Goal: Transaction & Acquisition: Download file/media

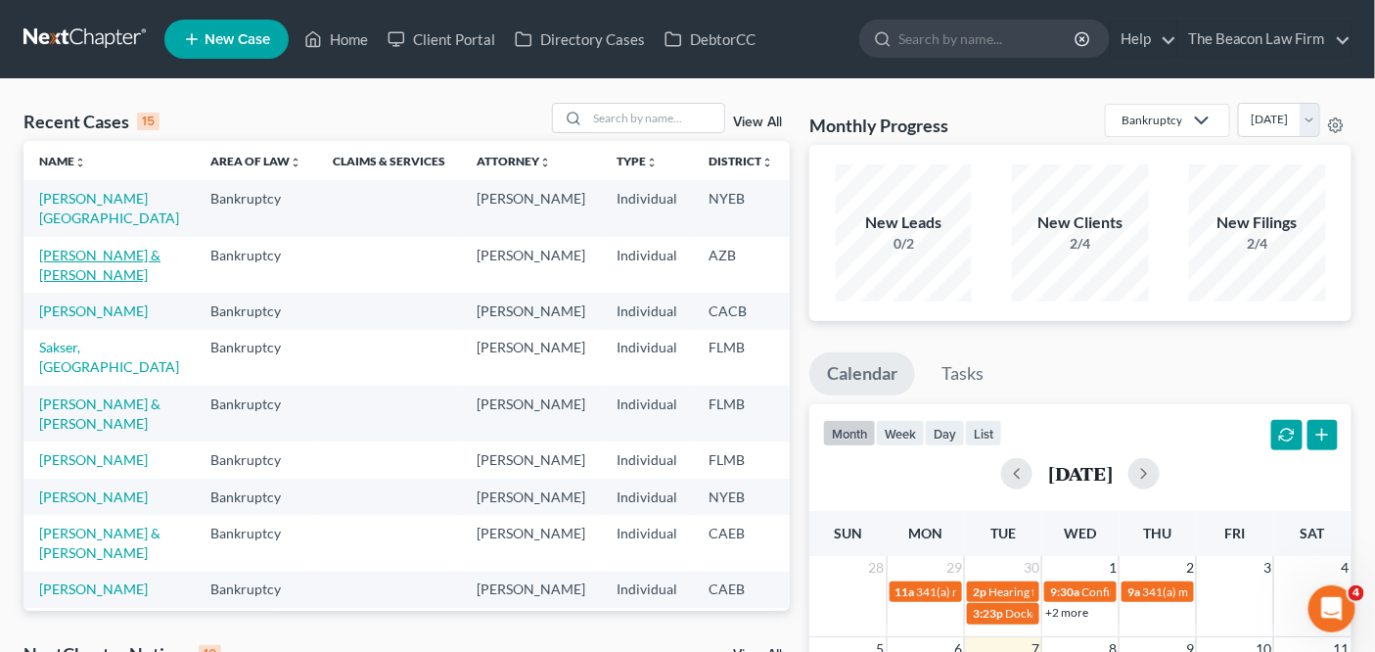
click at [73, 265] on link "[PERSON_NAME] & [PERSON_NAME]" at bounding box center [99, 265] width 121 height 36
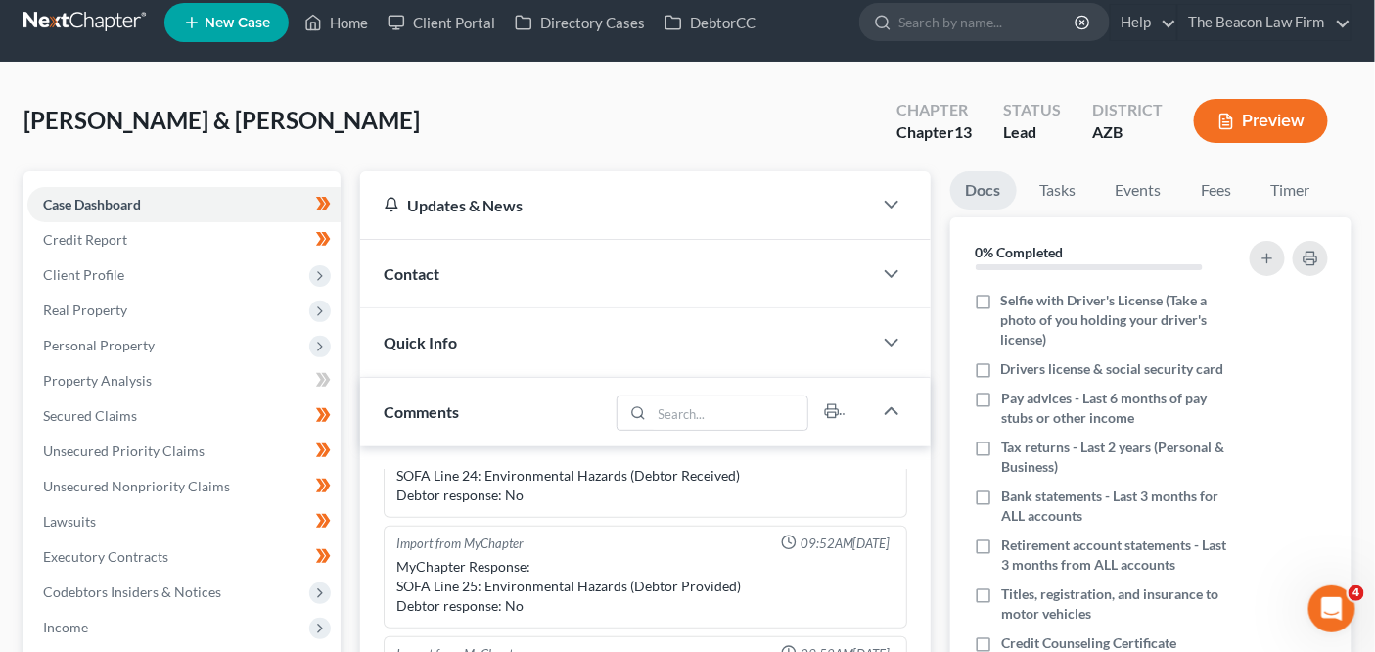
scroll to position [781, 0]
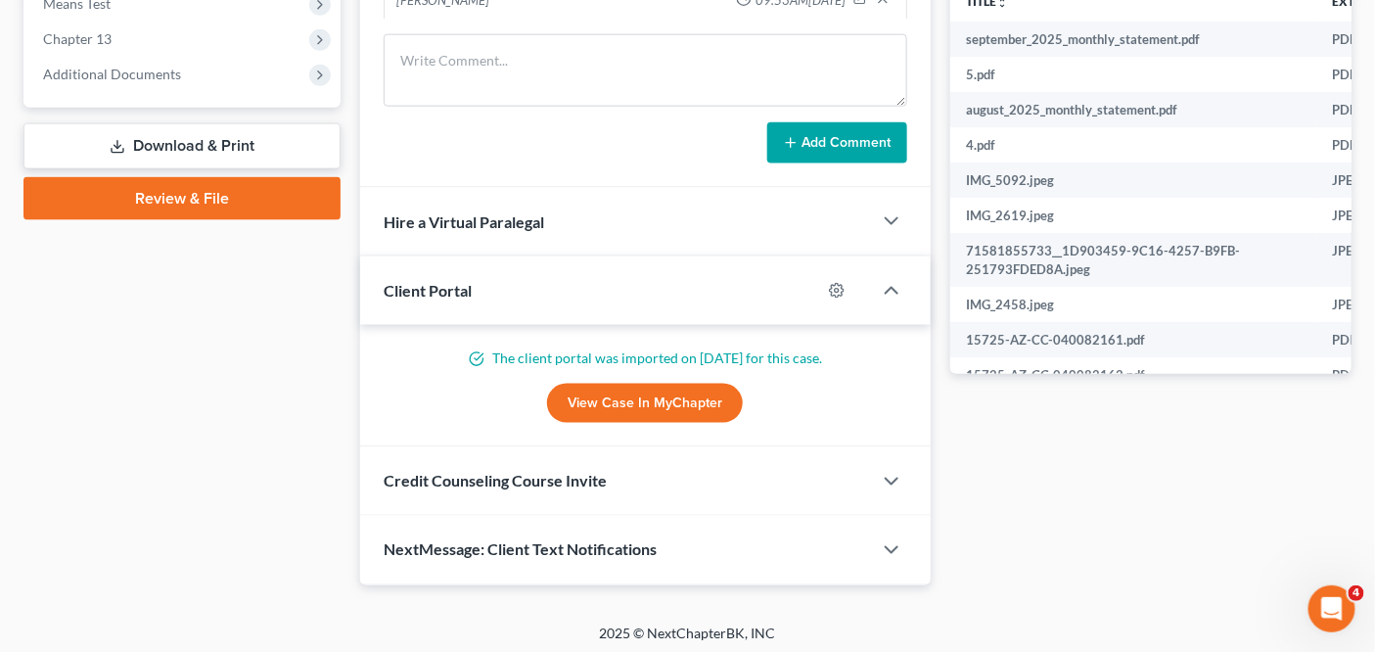
click at [215, 143] on link "Download & Print" at bounding box center [181, 146] width 317 height 46
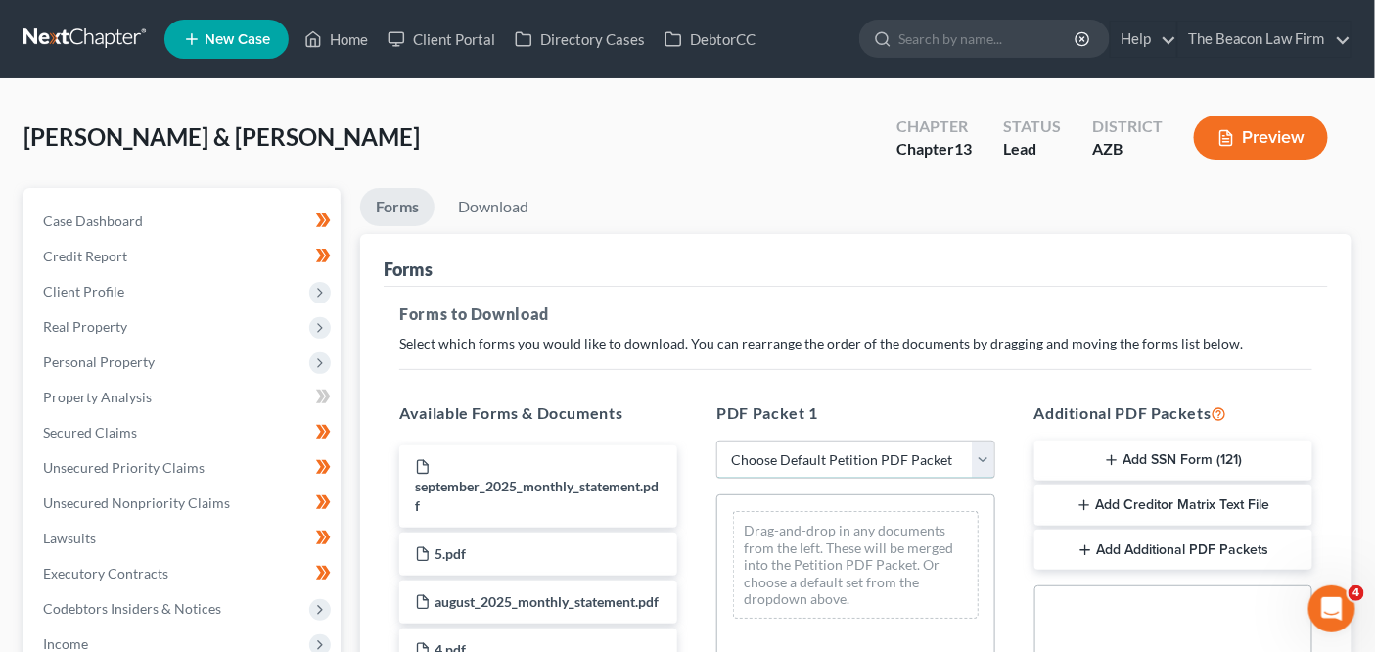
click at [853, 451] on select "Choose Default Petition PDF Packet Complete Bankruptcy Petition (all forms and …" at bounding box center [855, 459] width 278 height 39
select select "0"
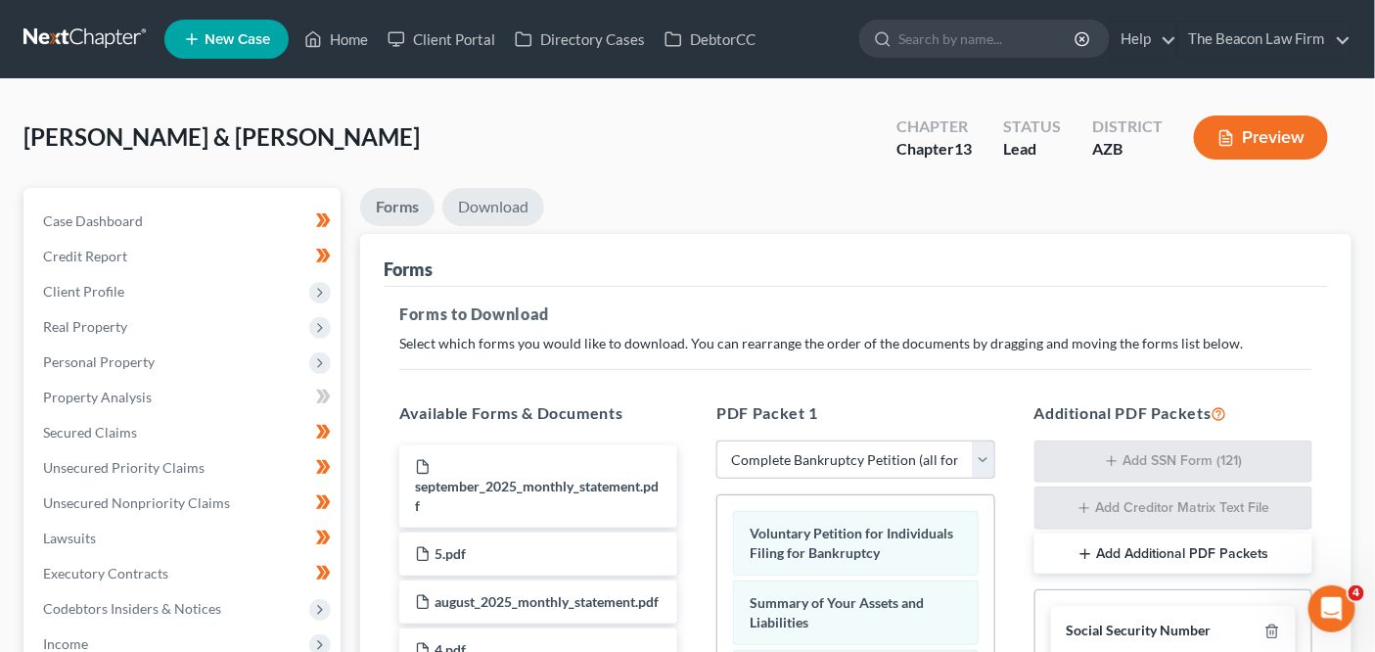
click at [482, 220] on link "Download" at bounding box center [493, 207] width 102 height 38
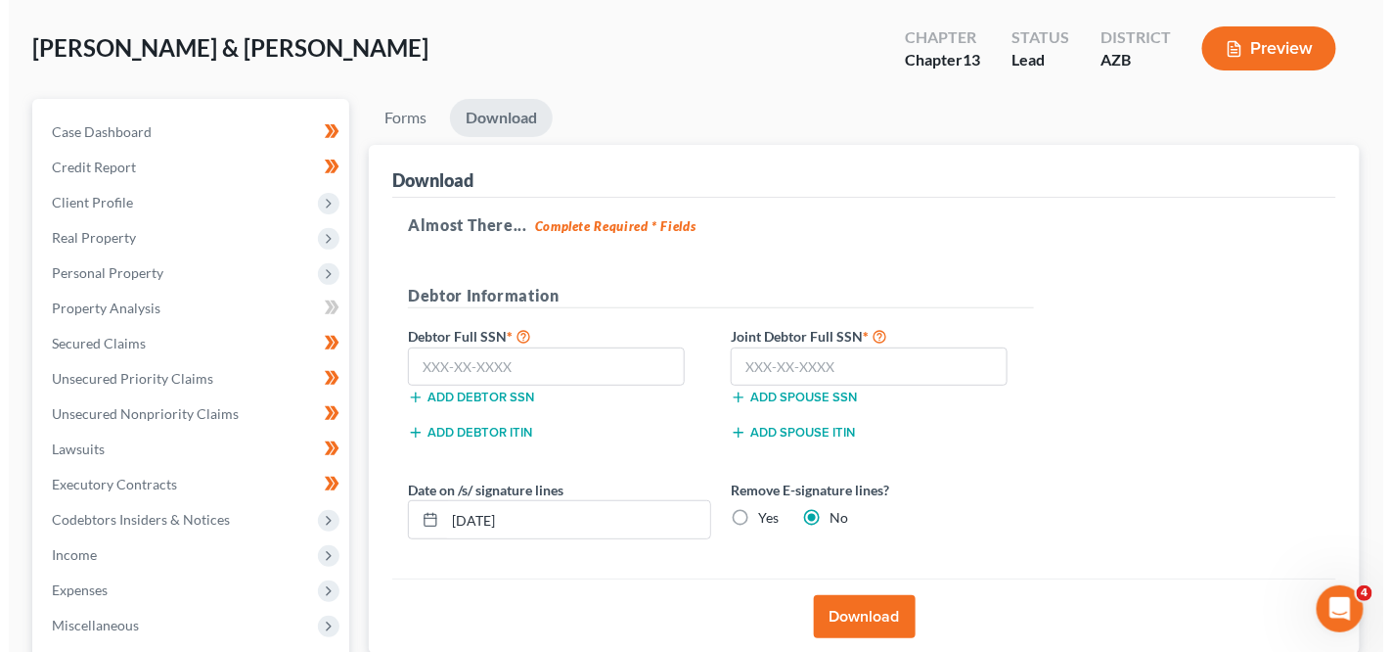
scroll to position [215, 0]
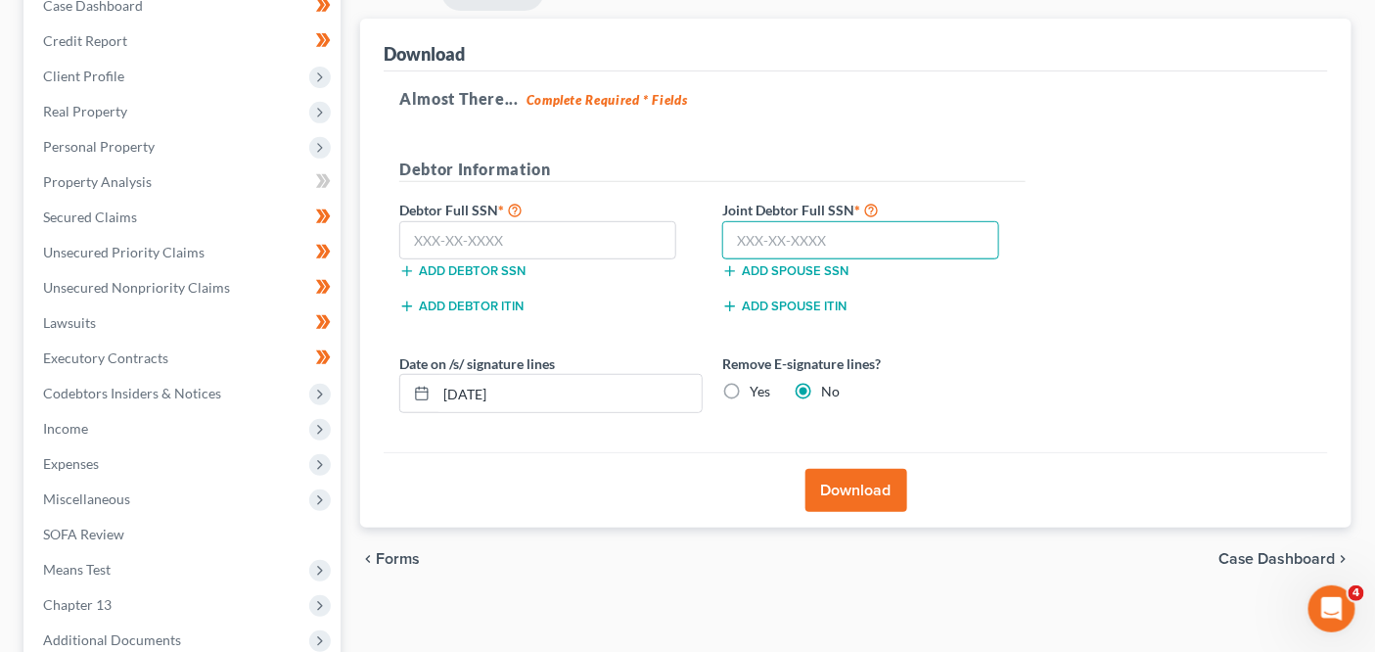
click at [770, 232] on input "text" at bounding box center [860, 240] width 277 height 39
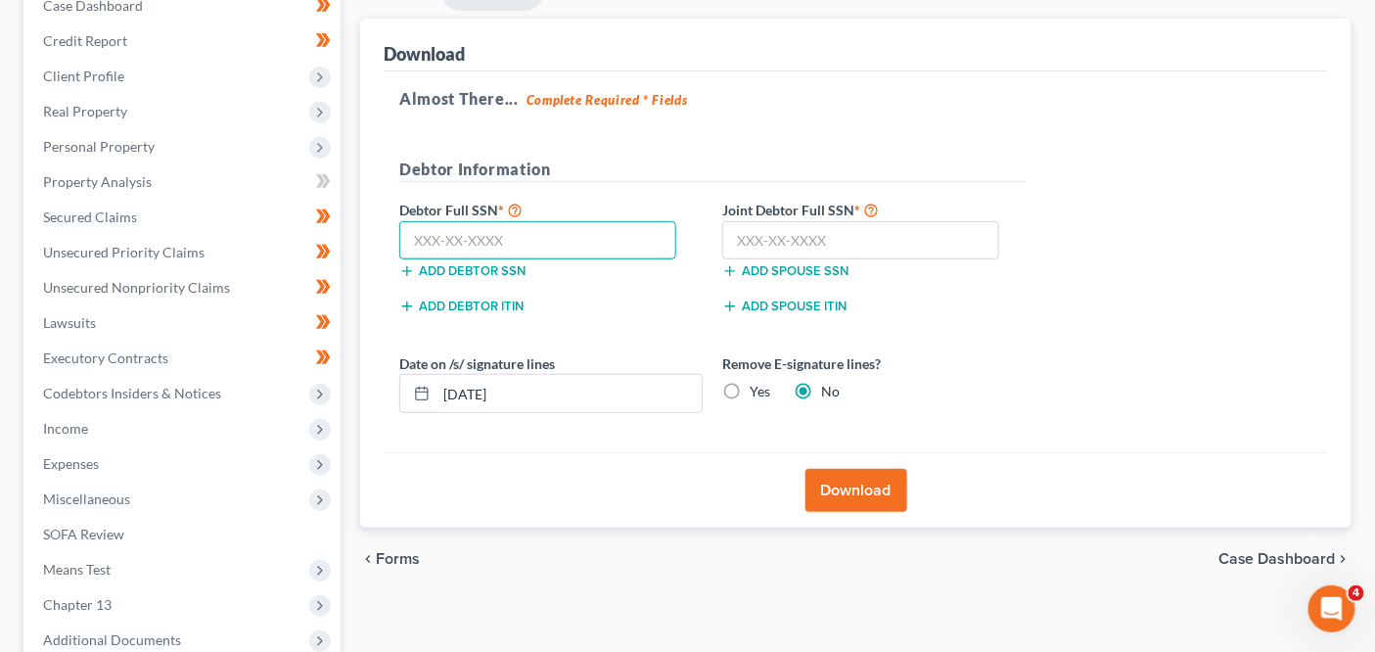
click at [605, 228] on input "text" at bounding box center [537, 240] width 277 height 39
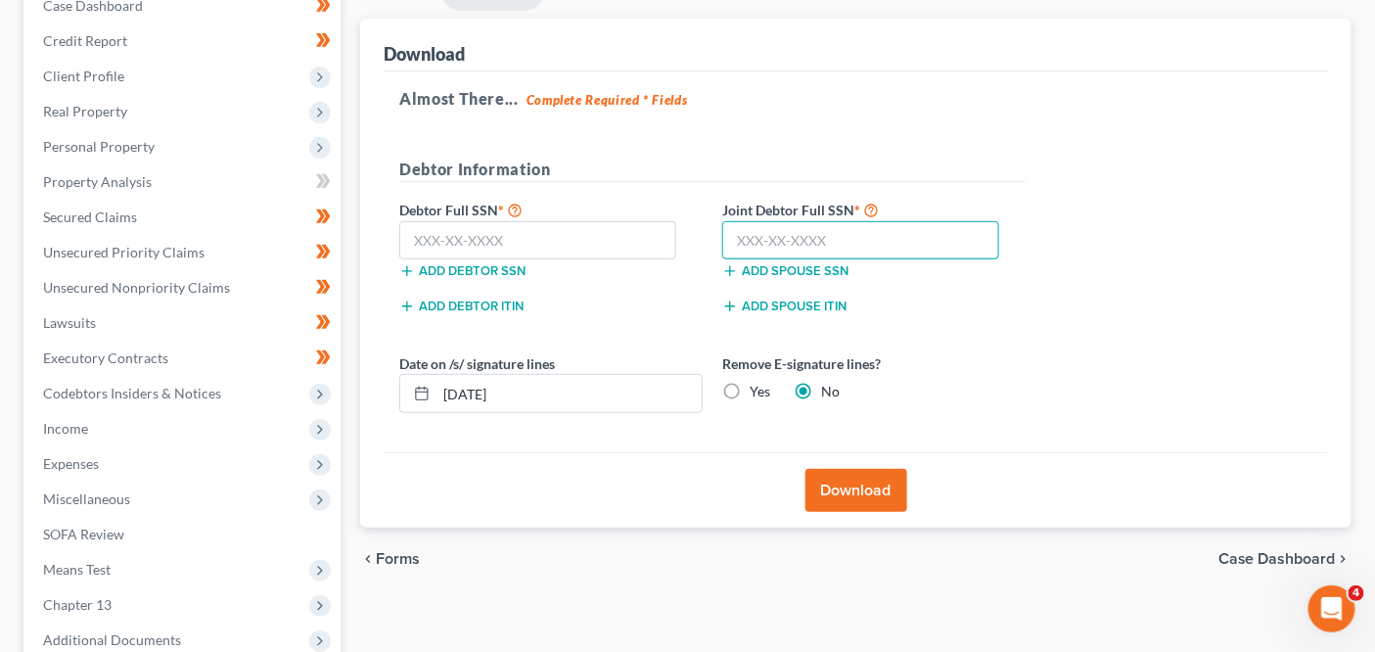
click at [760, 251] on input "text" at bounding box center [860, 240] width 277 height 39
type input "249-71-9897"
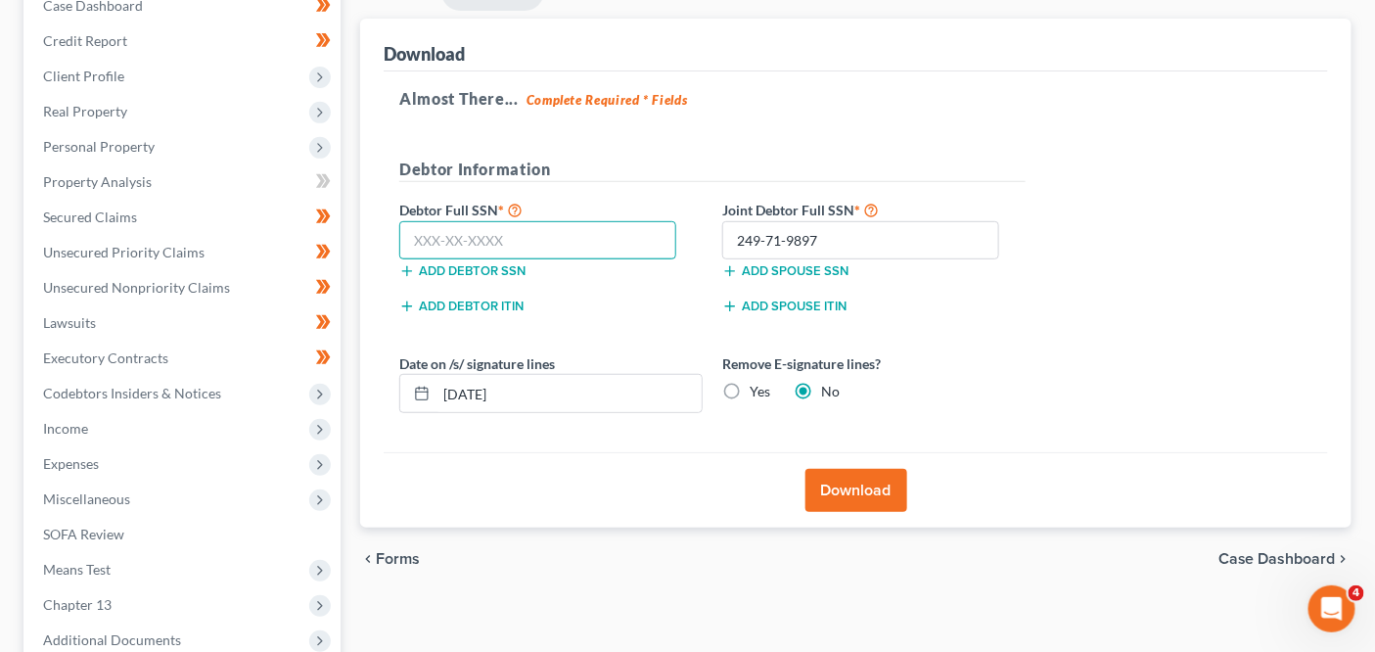
click at [572, 238] on input "text" at bounding box center [537, 240] width 277 height 39
type input "549-75-2075"
click at [883, 495] on button "Download" at bounding box center [856, 490] width 102 height 43
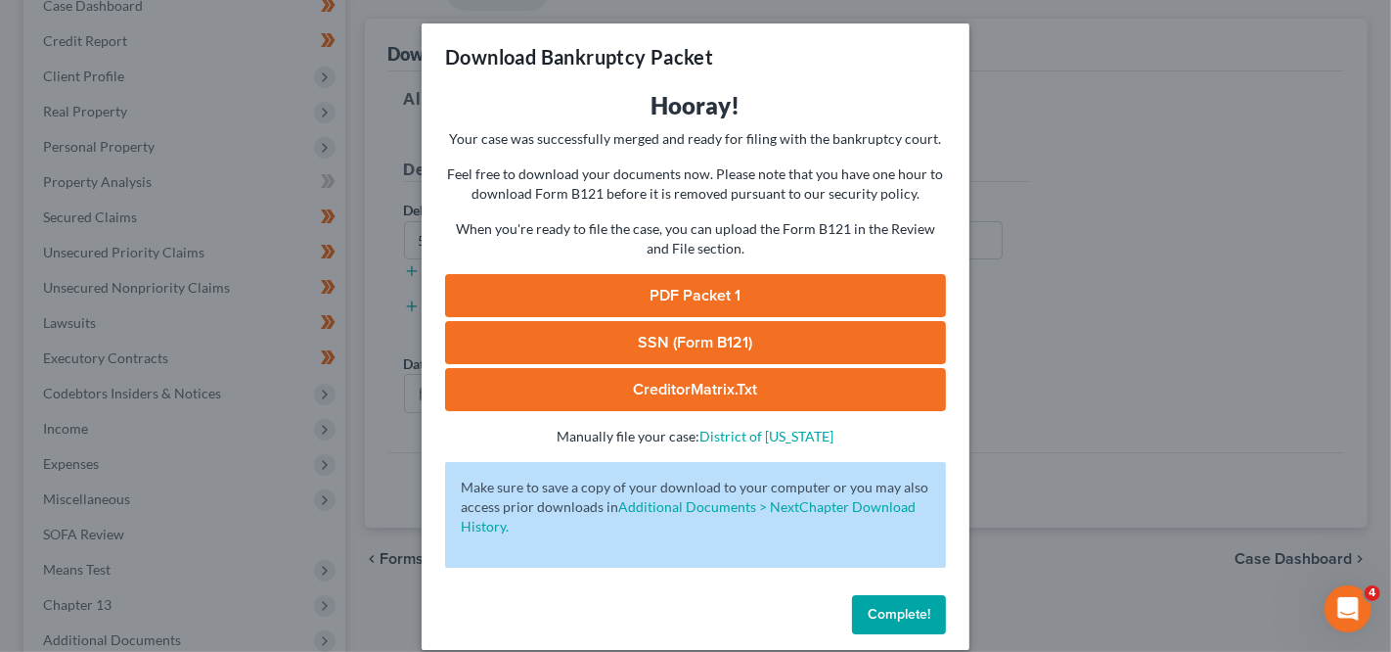
click at [759, 293] on link "PDF Packet 1" at bounding box center [695, 295] width 501 height 43
